Goal: Task Accomplishment & Management: Manage account settings

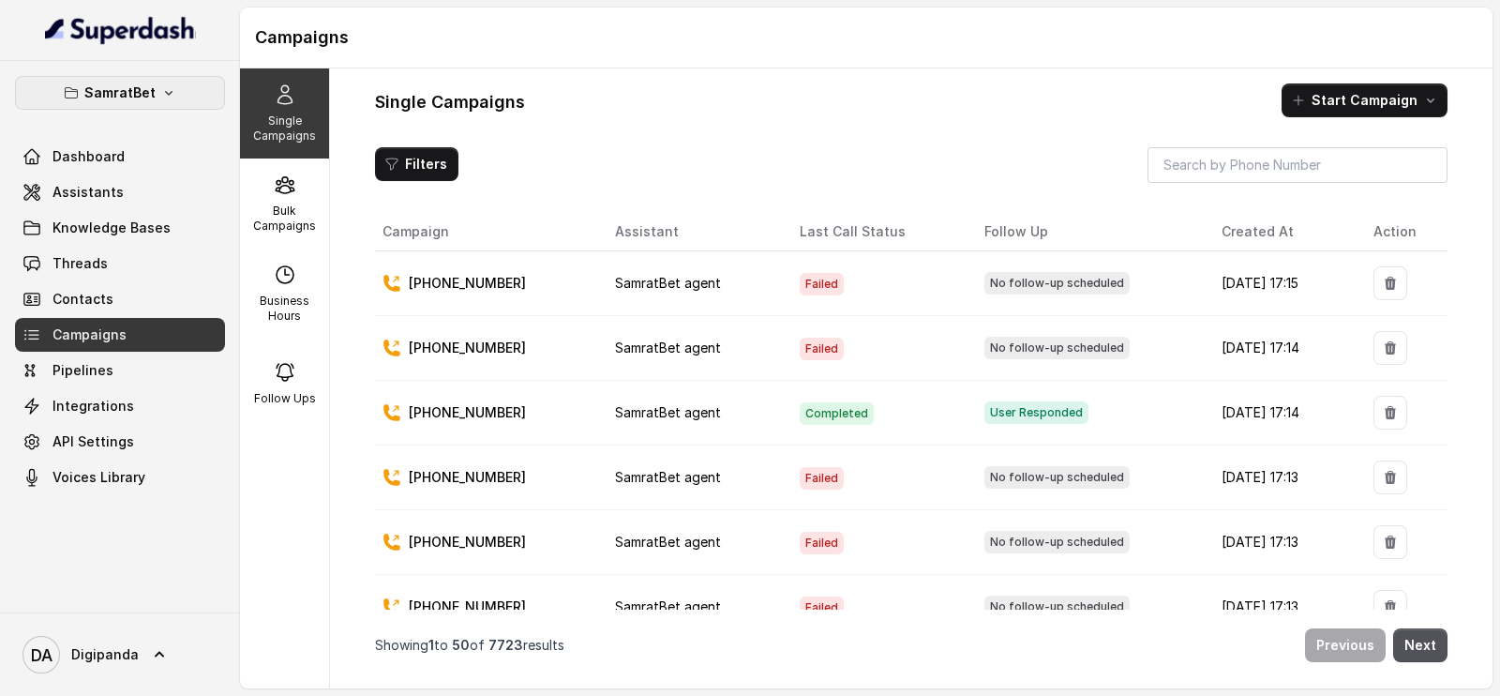
click at [147, 84] on p "SamratBet" at bounding box center [119, 93] width 71 height 23
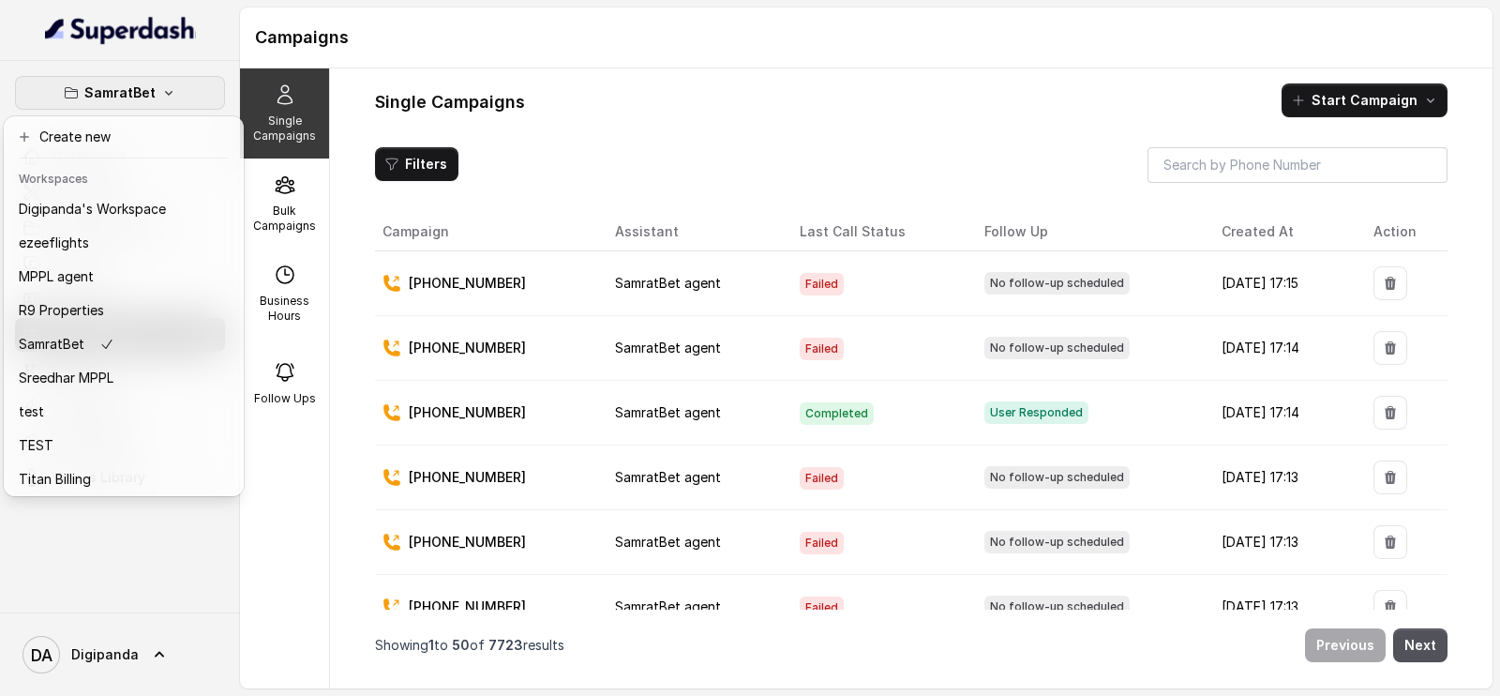
click at [117, 581] on div "SamratBet Dashboard Assistants Knowledge Bases Threads Contacts Campaigns Pipel…" at bounding box center [120, 336] width 240 height 551
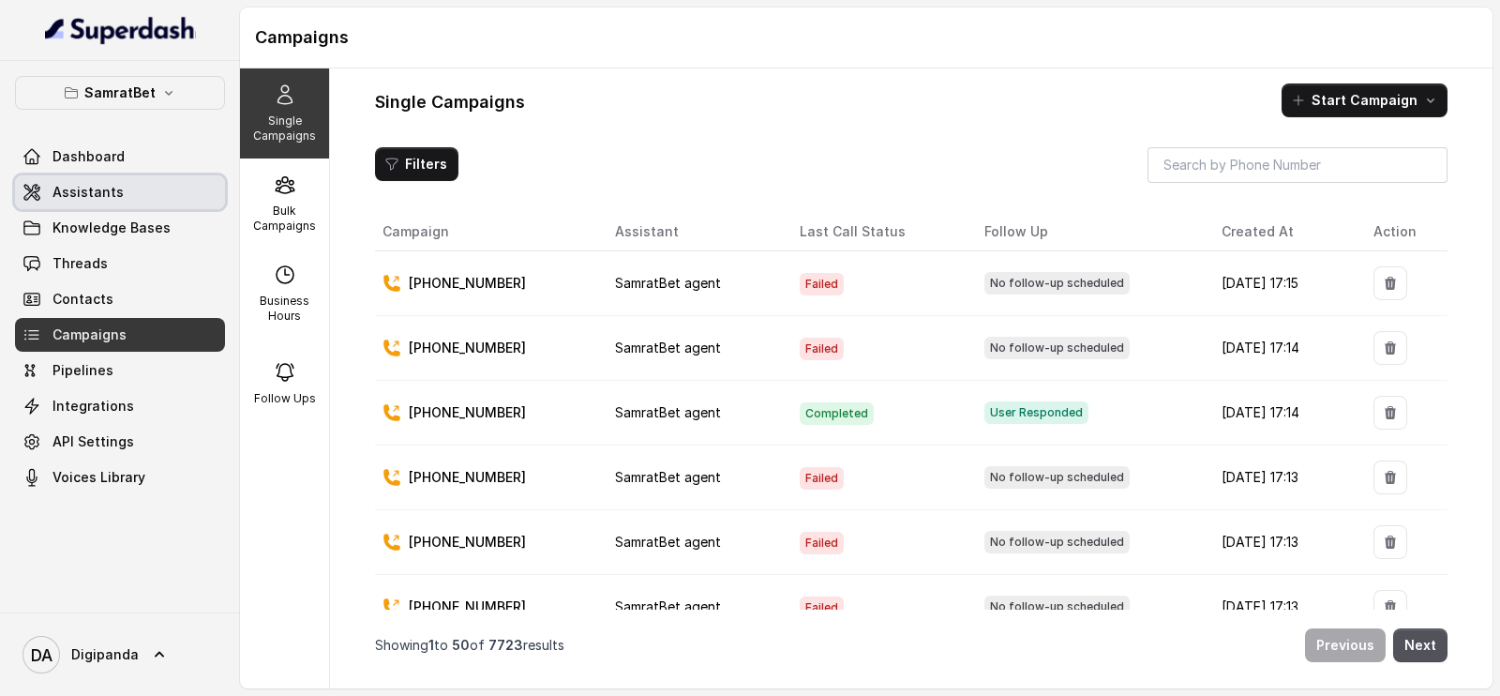
click at [144, 192] on link "Assistants" at bounding box center [120, 192] width 210 height 34
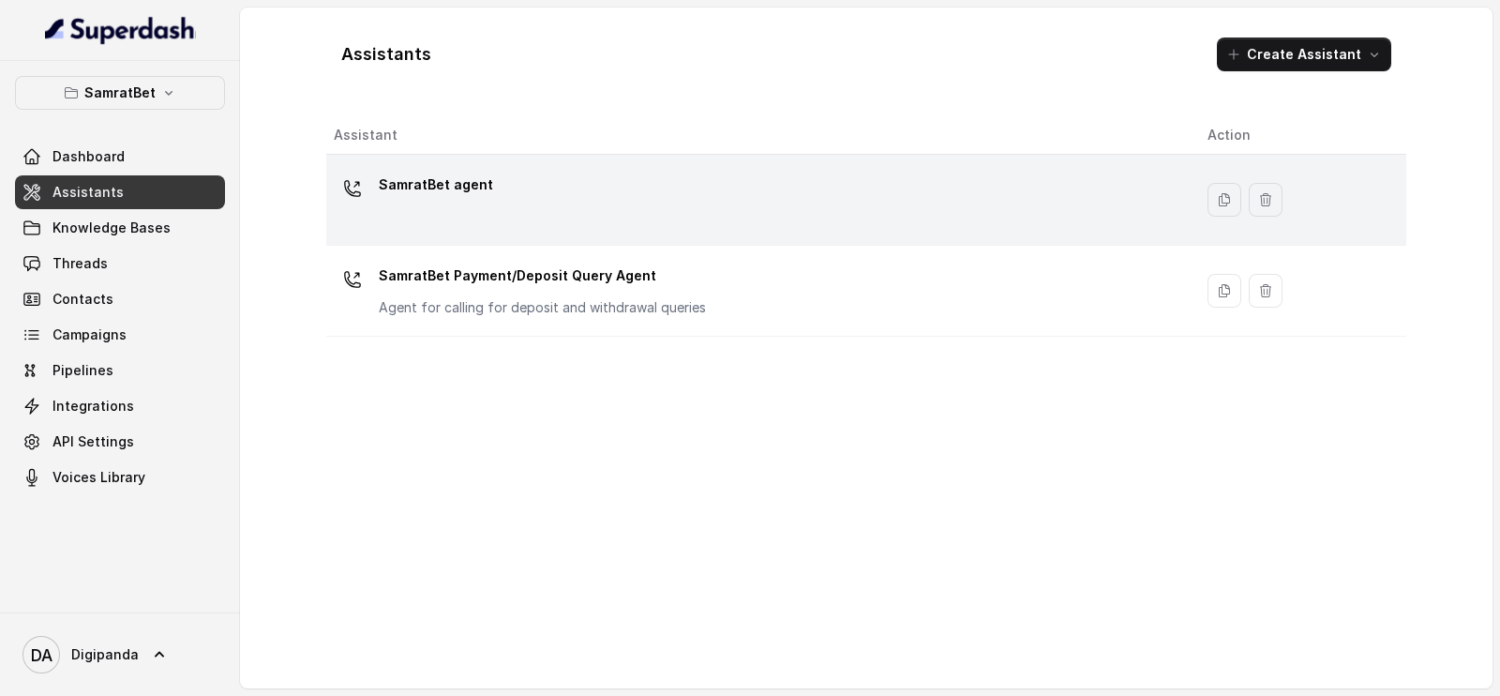
click at [623, 183] on div "SamratBet agent" at bounding box center [756, 200] width 844 height 60
